Goal: Task Accomplishment & Management: Complete application form

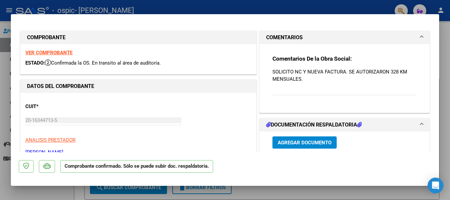
click at [388, 194] on div at bounding box center [225, 100] width 450 height 200
type input "$ 0,00"
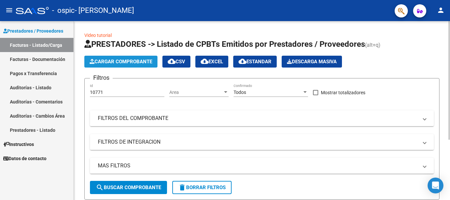
click at [130, 60] on span "Cargar Comprobante" at bounding box center [121, 62] width 63 height 6
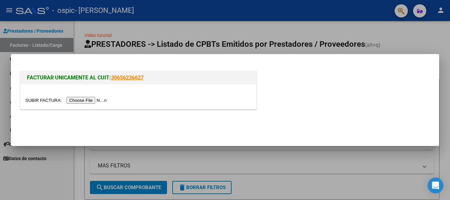
click at [90, 100] on input "file" at bounding box center [66, 100] width 83 height 7
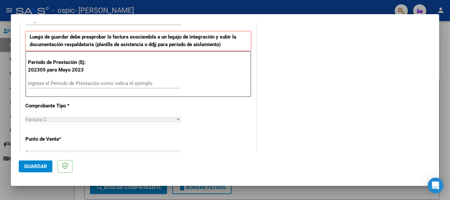
scroll to position [167, 0]
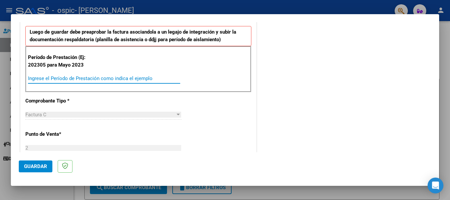
click at [63, 77] on input "Ingrese el Período de Prestación como indica el ejemplo" at bounding box center [104, 78] width 152 height 6
type input "202507"
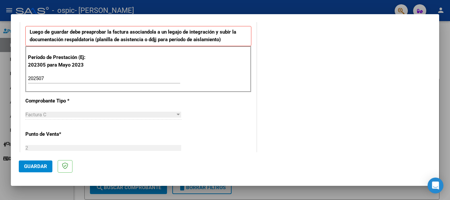
scroll to position [415, 0]
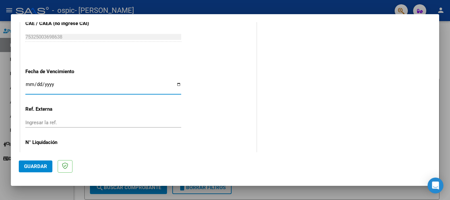
click at [176, 82] on input "Ingresar la fecha" at bounding box center [103, 87] width 156 height 11
type input "[DATE]"
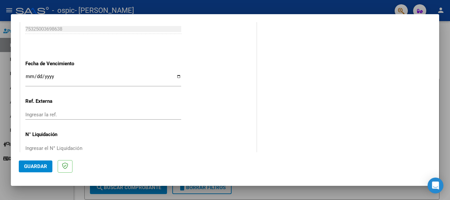
scroll to position [437, 0]
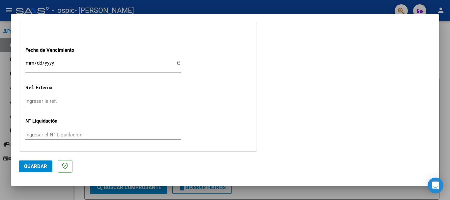
click at [38, 163] on span "Guardar" at bounding box center [35, 166] width 23 height 6
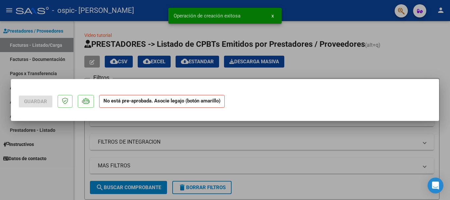
scroll to position [0, 0]
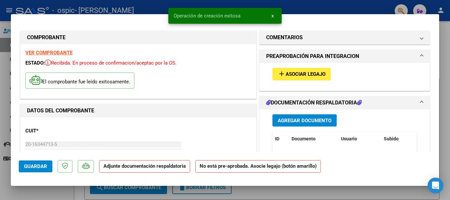
click at [303, 69] on button "add Asociar Legajo" at bounding box center [301, 74] width 58 height 12
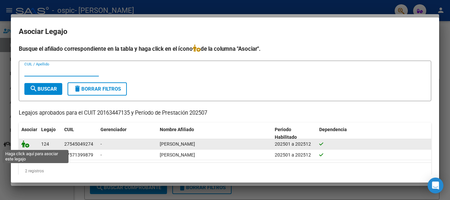
click at [25, 144] on icon at bounding box center [25, 143] width 8 height 7
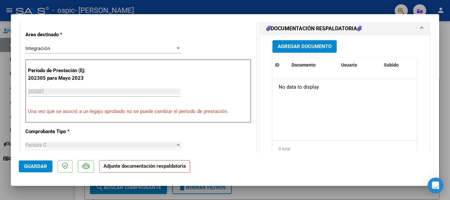
scroll to position [180, 0]
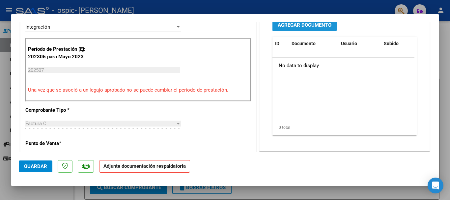
click at [304, 25] on span "Agregar Documento" at bounding box center [304, 25] width 54 height 6
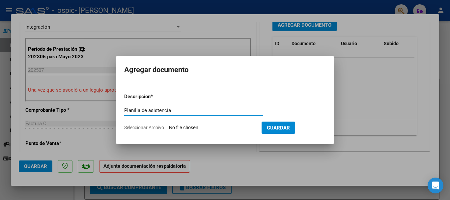
type input "Planilla de asistencia"
click at [145, 128] on span "Seleccionar Archivo" at bounding box center [144, 127] width 40 height 5
click at [169, 128] on input "Seleccionar Archivo" at bounding box center [212, 128] width 87 height 6
type input "C:\fakepath\[PERSON_NAME] TIANA_asistencia_JULIO-2025.pdf"
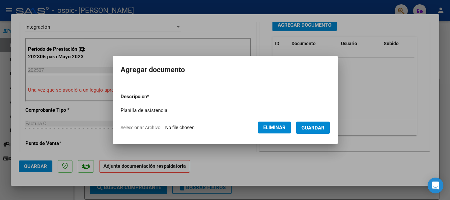
click at [315, 126] on span "Guardar" at bounding box center [312, 128] width 23 height 6
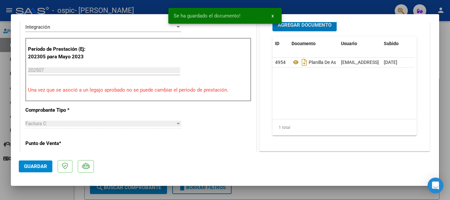
scroll to position [177, 0]
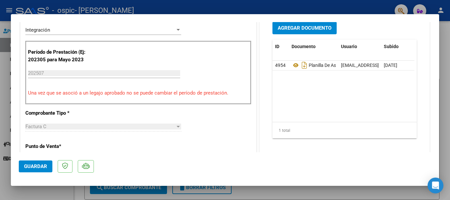
click at [356, 191] on div at bounding box center [225, 100] width 450 height 200
type input "$ 0,00"
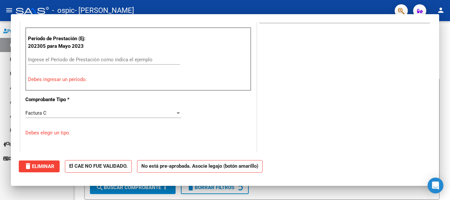
scroll to position [164, 0]
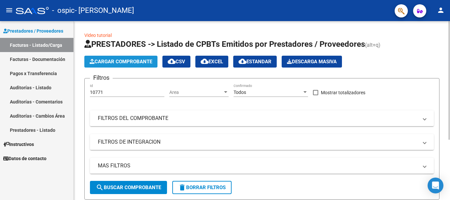
click at [125, 61] on span "Cargar Comprobante" at bounding box center [121, 62] width 63 height 6
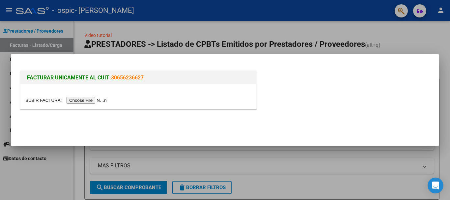
click at [88, 99] on input "file" at bounding box center [66, 100] width 83 height 7
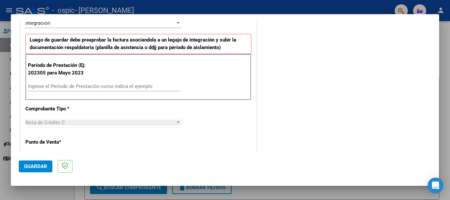
scroll to position [156, 0]
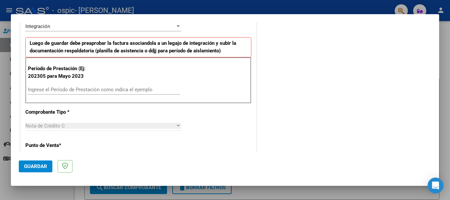
click at [66, 91] on input "Ingrese el Período de Prestación como indica el ejemplo" at bounding box center [104, 90] width 152 height 6
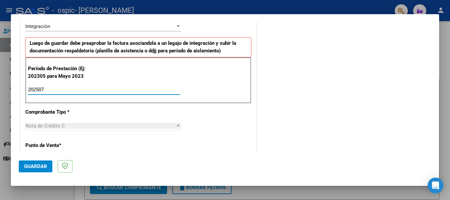
type input "202507"
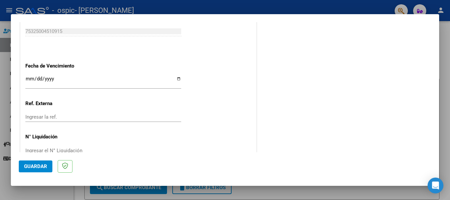
scroll to position [427, 0]
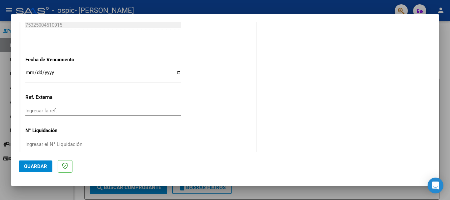
click at [177, 73] on input "Ingresar la fecha" at bounding box center [103, 75] width 156 height 11
type input "[DATE]"
click at [35, 166] on span "Guardar" at bounding box center [35, 166] width 23 height 6
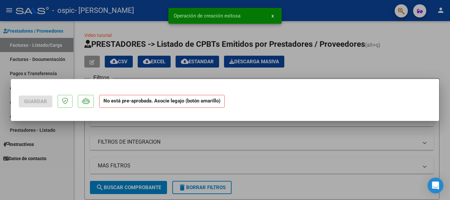
scroll to position [0, 0]
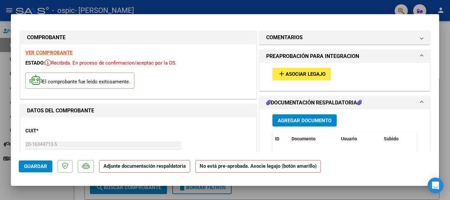
click at [369, 193] on div at bounding box center [225, 100] width 450 height 200
type input "$ 0,00"
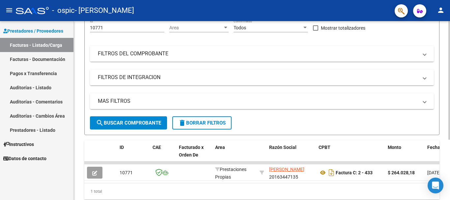
scroll to position [91, 0]
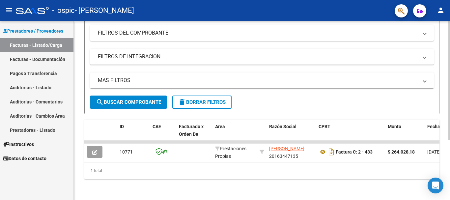
click at [449, 160] on div at bounding box center [449, 140] width 2 height 118
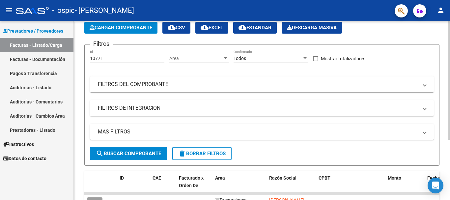
scroll to position [0, 0]
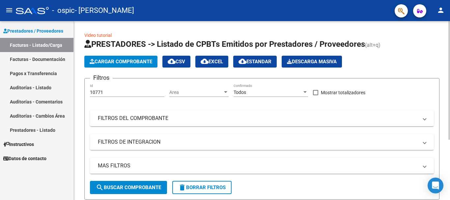
click at [449, 1] on div "menu - ospic - [PERSON_NAME] person Prestadores / Proveedores Facturas - Listad…" at bounding box center [225, 100] width 450 height 200
click at [40, 57] on link "Facturas - Documentación" at bounding box center [36, 59] width 73 height 14
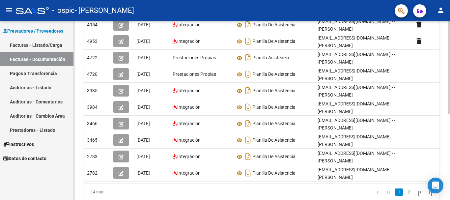
scroll to position [165, 0]
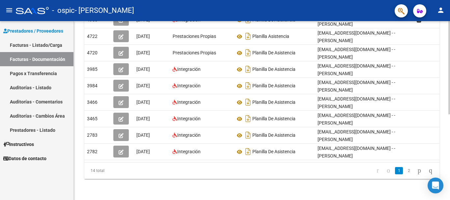
click at [449, 153] on div at bounding box center [449, 153] width 2 height 93
click at [43, 41] on link "Facturas - Listado/Carga" at bounding box center [36, 45] width 73 height 14
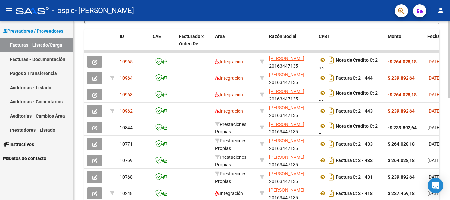
scroll to position [174, 0]
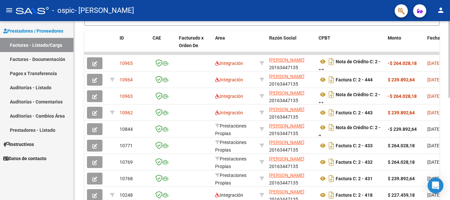
click at [447, 83] on div "Video tutorial PRESTADORES -> Listado de CPBTs Emitidos por Prestadores / Prove…" at bounding box center [263, 53] width 378 height 412
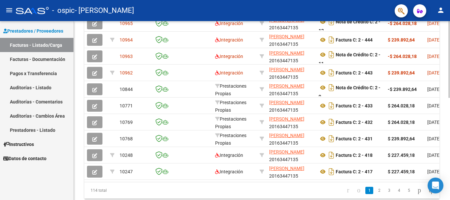
scroll to position [234, 0]
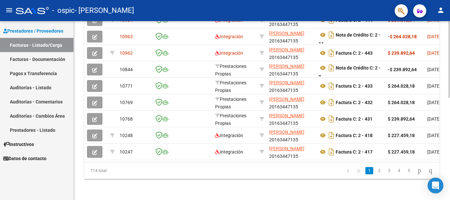
click at [449, 136] on div at bounding box center [449, 161] width 2 height 77
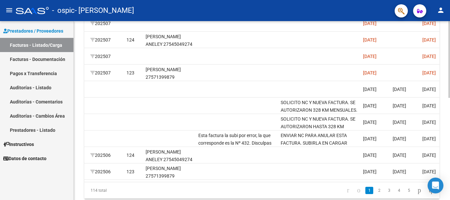
scroll to position [222, 0]
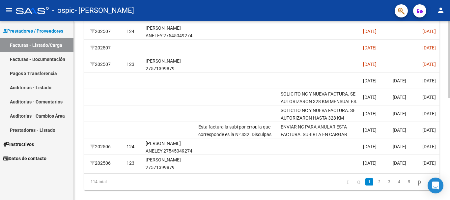
click at [449, 124] on div at bounding box center [449, 156] width 2 height 77
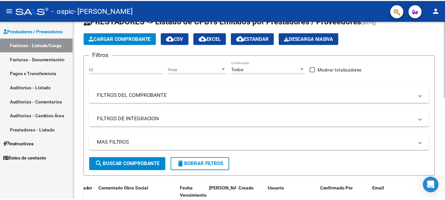
scroll to position [0, 0]
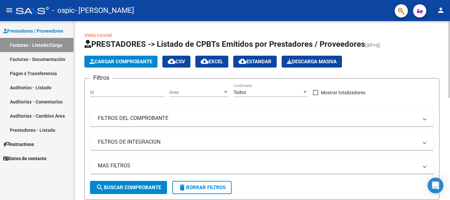
click at [440, 9] on mat-icon "person" at bounding box center [440, 10] width 8 height 8
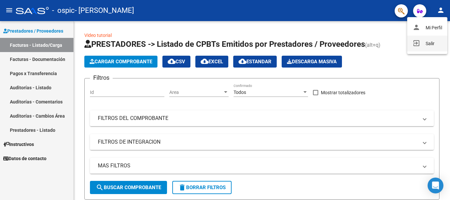
click at [424, 42] on button "exit_to_app Salir" at bounding box center [427, 44] width 40 height 16
